Goal: Task Accomplishment & Management: Use online tool/utility

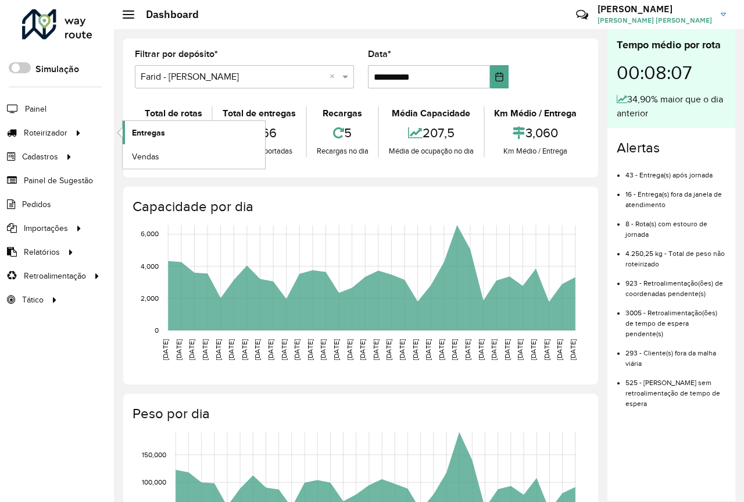
click at [185, 123] on link "Entregas" at bounding box center [194, 132] width 142 height 23
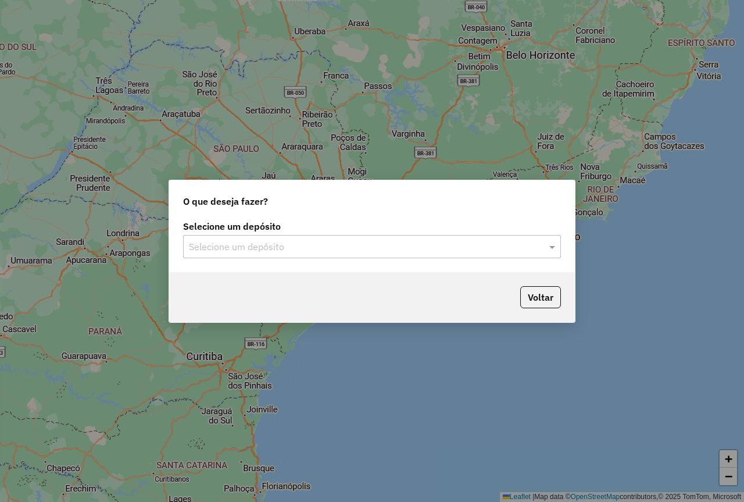
click at [262, 233] on div "Selecione um depósito Selecione um depósito" at bounding box center [372, 240] width 378 height 36
click at [266, 241] on input "text" at bounding box center [360, 247] width 343 height 14
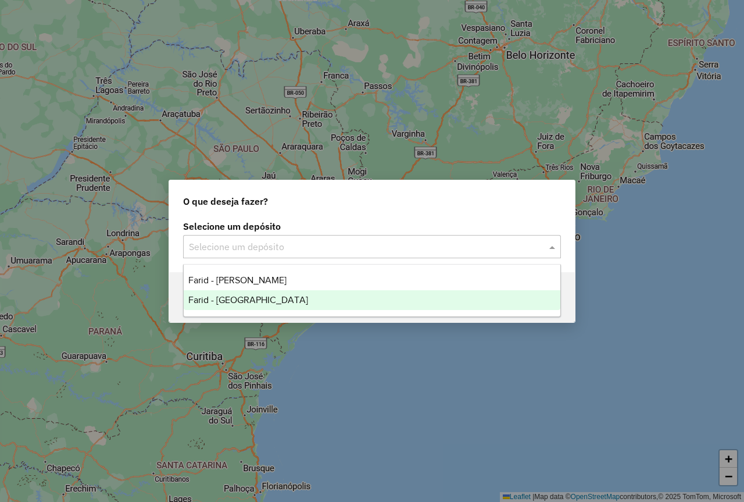
click at [255, 299] on span "Farid - São João del Rei" at bounding box center [248, 300] width 120 height 10
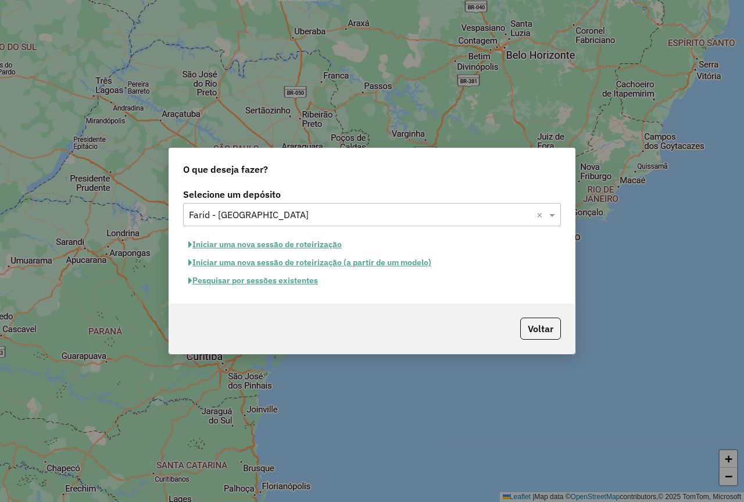
click at [273, 286] on button "Pesquisar por sessões existentes" at bounding box center [253, 280] width 140 height 18
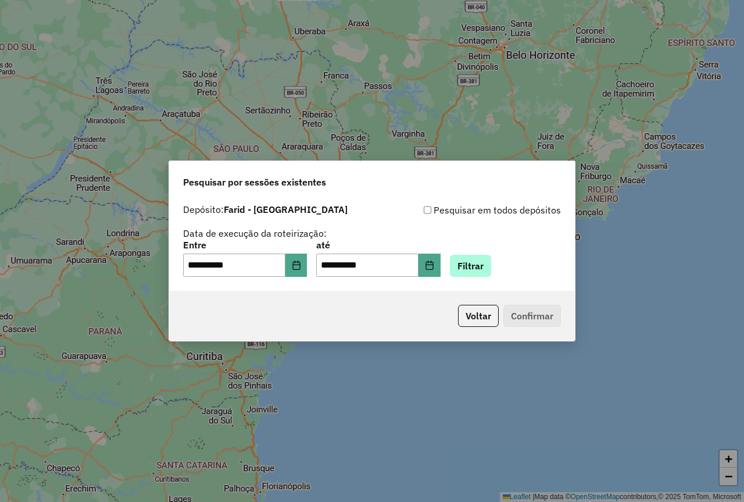
click at [485, 253] on div "**********" at bounding box center [372, 259] width 378 height 36
click at [486, 266] on button "Filtrar" at bounding box center [470, 266] width 41 height 22
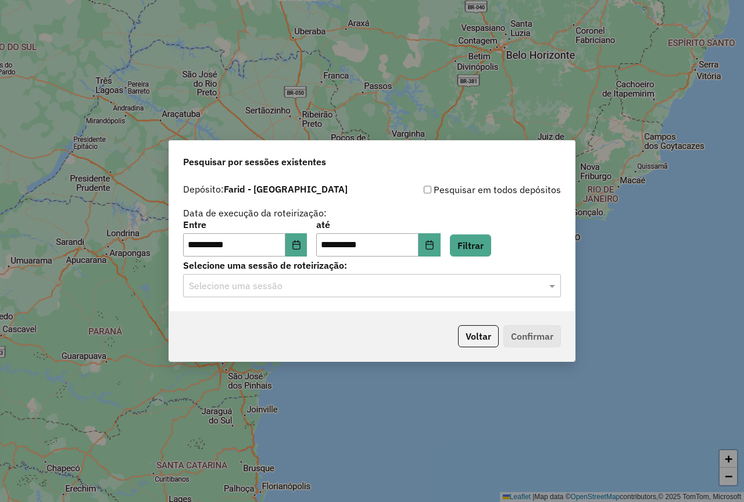
click at [194, 292] on input "text" at bounding box center [360, 286] width 343 height 14
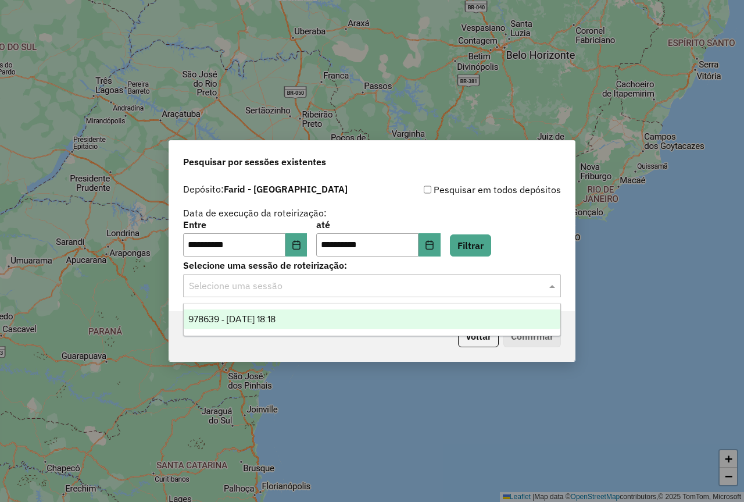
click at [239, 320] on span "978639 - 13/08/2025 18:18" at bounding box center [231, 319] width 87 height 10
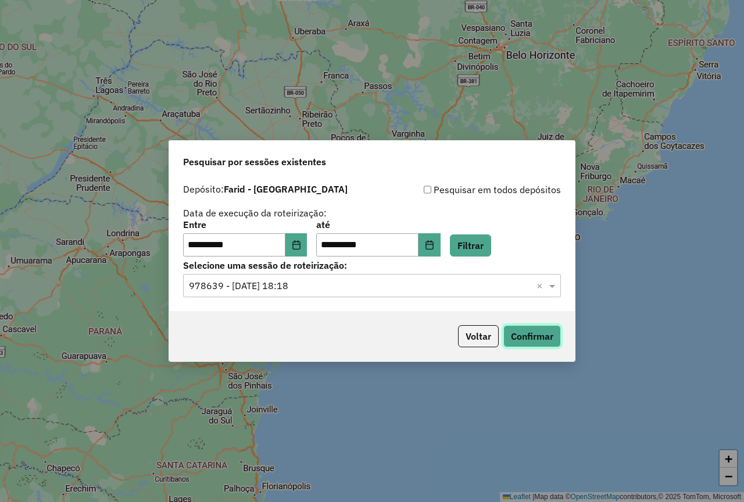
click at [537, 340] on button "Confirmar" at bounding box center [532, 336] width 58 height 22
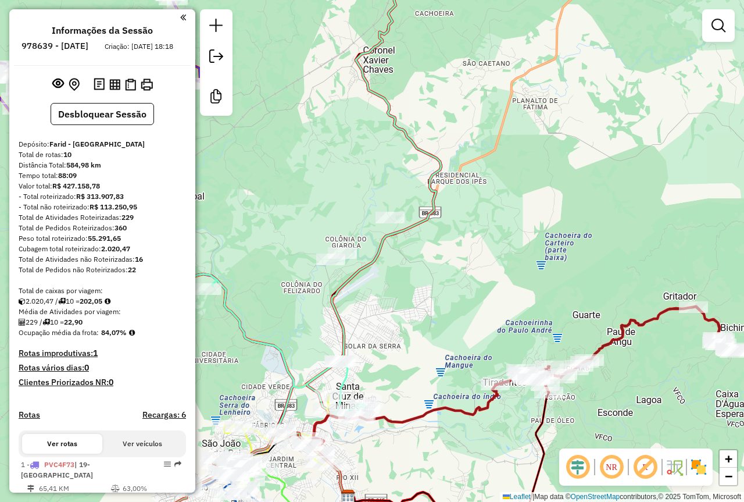
drag, startPoint x: 363, startPoint y: 311, endPoint x: 388, endPoint y: 308, distance: 24.7
click at [388, 308] on div "Janela de atendimento Grade de atendimento Capacidade Transportadoras Veículos …" at bounding box center [372, 251] width 744 height 502
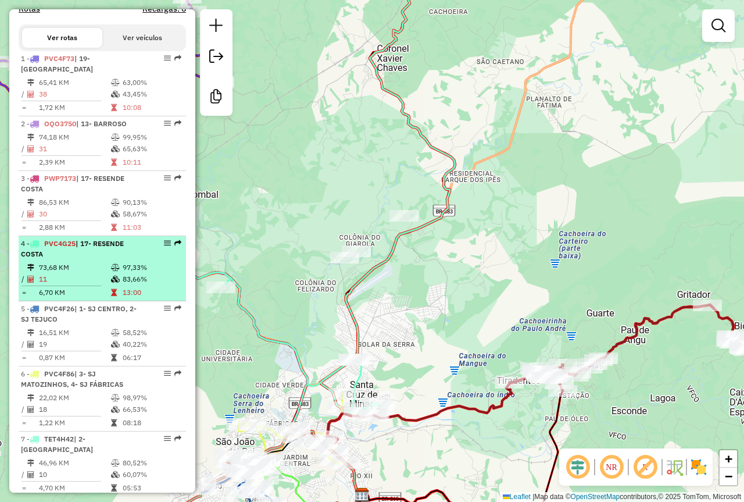
scroll to position [407, 0]
click at [110, 277] on td at bounding box center [116, 278] width 12 height 12
select select "**********"
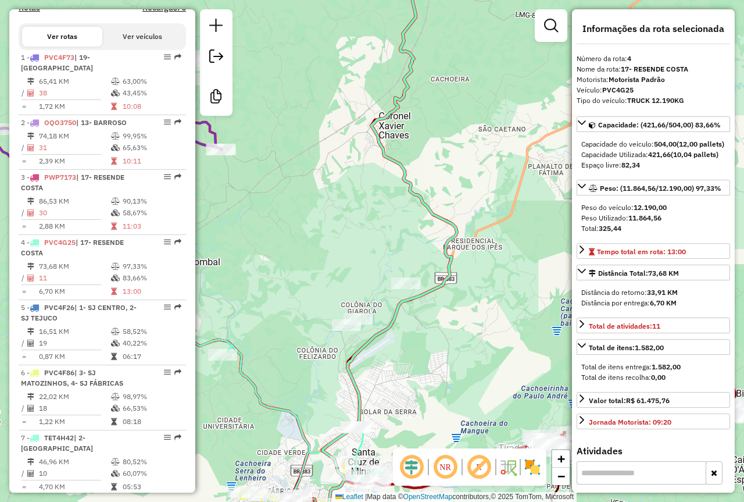
drag, startPoint x: 398, startPoint y: 401, endPoint x: 446, endPoint y: 303, distance: 108.4
click at [446, 303] on div "Janela de atendimento Grade de atendimento Capacidade Transportadoras Veículos …" at bounding box center [372, 251] width 744 height 502
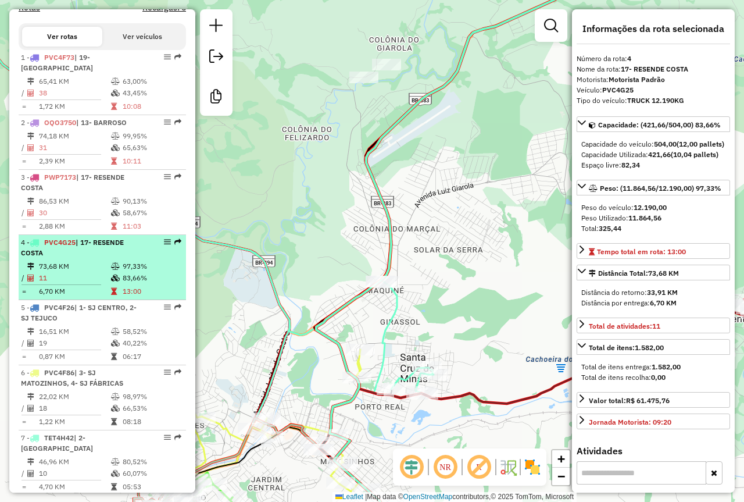
click at [97, 280] on td "11" at bounding box center [74, 278] width 72 height 12
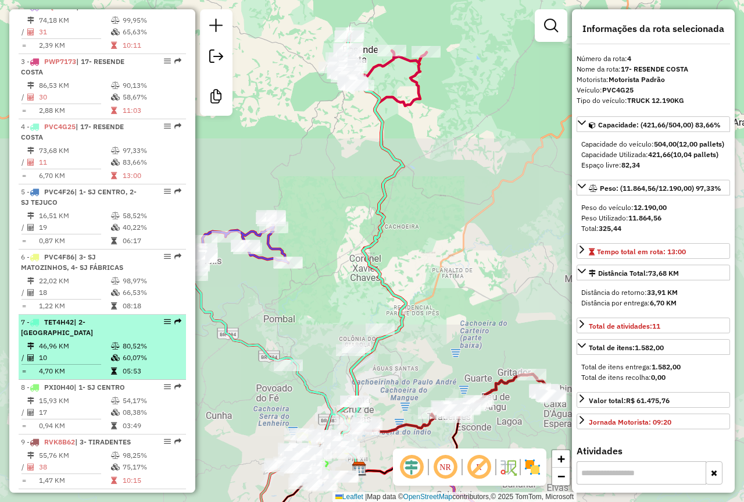
scroll to position [523, 0]
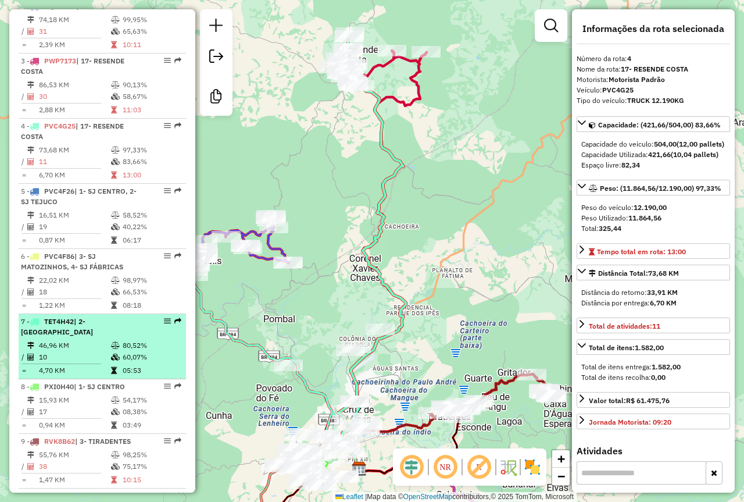
click at [99, 340] on td "46,96 KM" at bounding box center [74, 346] width 72 height 12
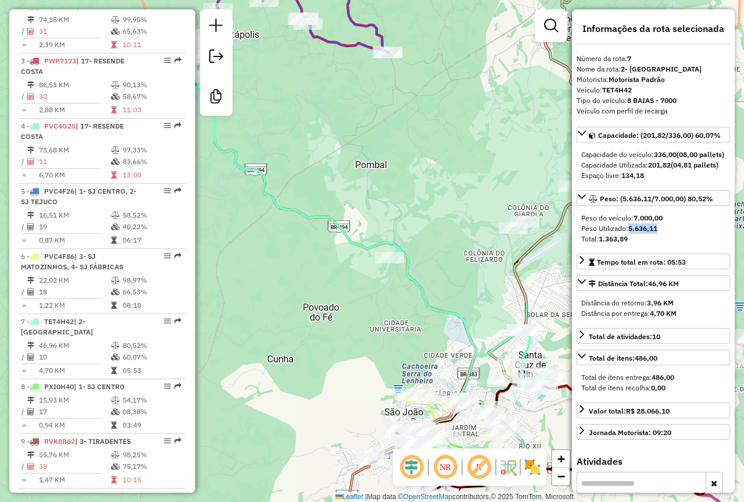
drag, startPoint x: 668, startPoint y: 247, endPoint x: 629, endPoint y: 247, distance: 38.9
click at [629, 234] on div "Peso Utilizado: 5.636,11" at bounding box center [653, 228] width 144 height 10
click at [676, 234] on div "Peso Utilizado: 5.636,11" at bounding box center [653, 228] width 144 height 10
click at [677, 234] on div "Peso Utilizado: 5.636,11" at bounding box center [653, 228] width 144 height 10
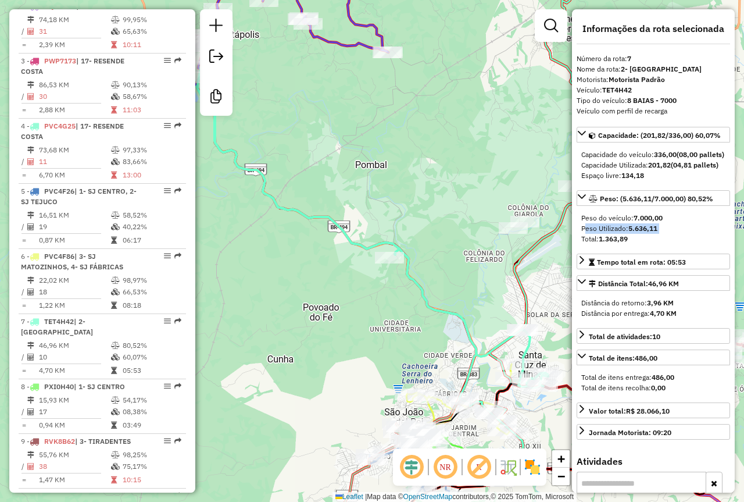
click at [423, 130] on div "Janela de atendimento Grade de atendimento Capacidade Transportadoras Veículos …" at bounding box center [372, 251] width 744 height 502
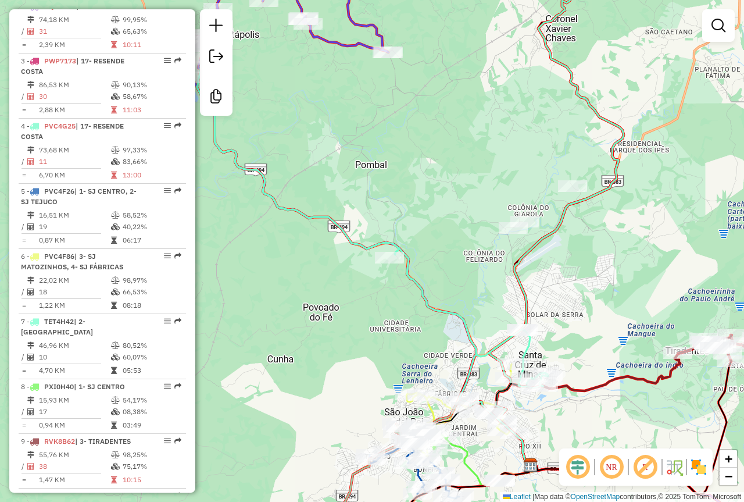
click at [427, 130] on div "Janela de atendimento Grade de atendimento Capacidade Transportadoras Veículos …" at bounding box center [372, 251] width 744 height 502
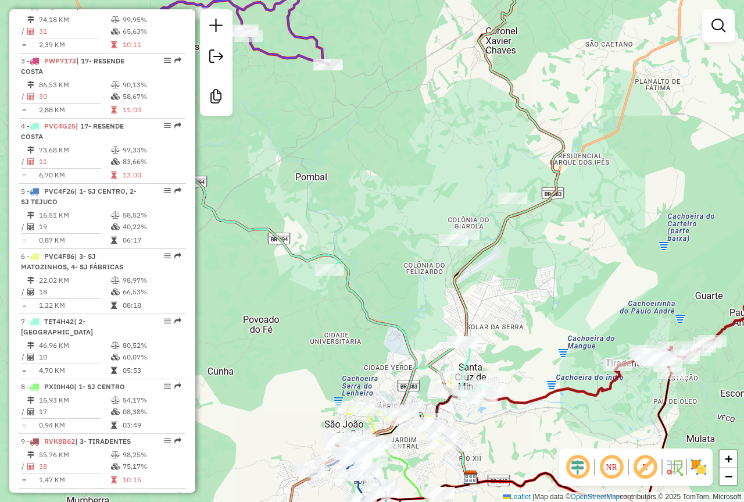
drag, startPoint x: 490, startPoint y: 103, endPoint x: 423, endPoint y: 73, distance: 73.4
click at [429, 116] on div "Janela de atendimento Grade de atendimento Capacidade Transportadoras Veículos …" at bounding box center [372, 251] width 744 height 502
